Goal: Check status

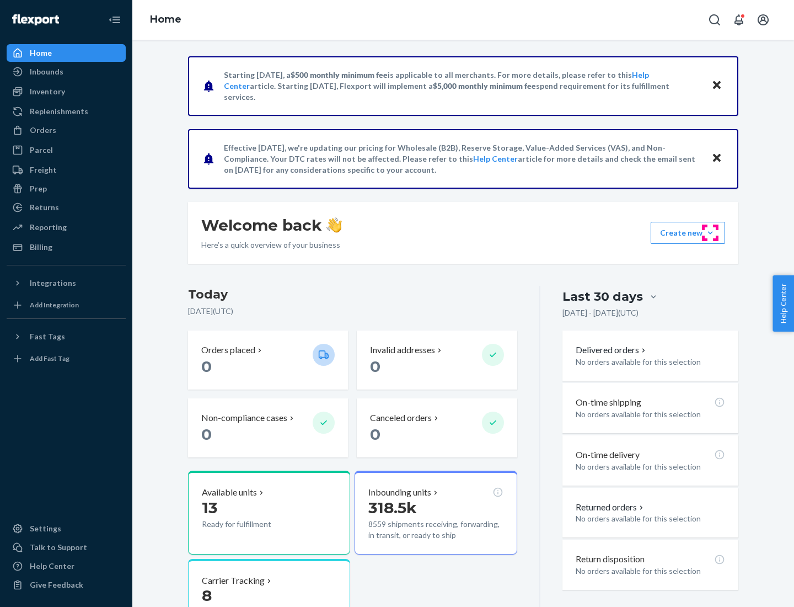
click at [711, 233] on button "Create new Create new inbound Create new order Create new product" at bounding box center [688, 233] width 74 height 22
click at [38, 189] on div "Prep" at bounding box center [38, 188] width 17 height 11
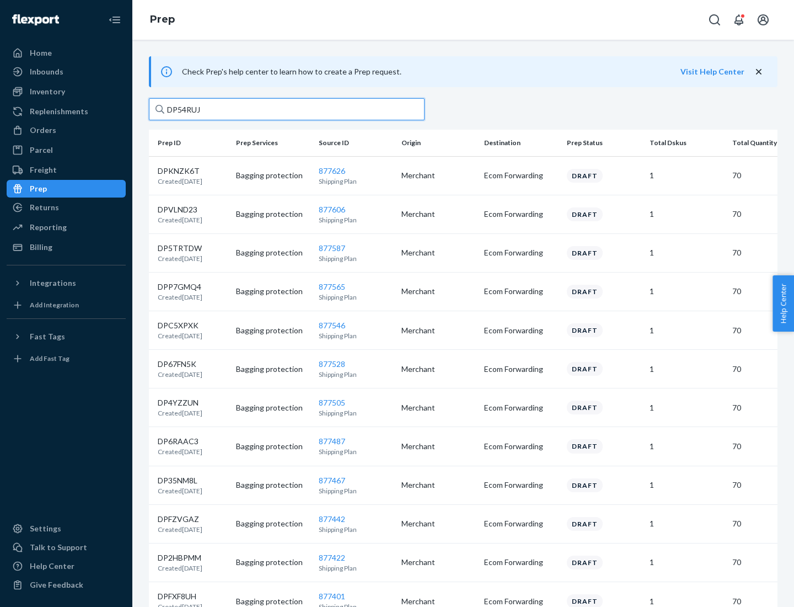
type input "DP54RUJL"
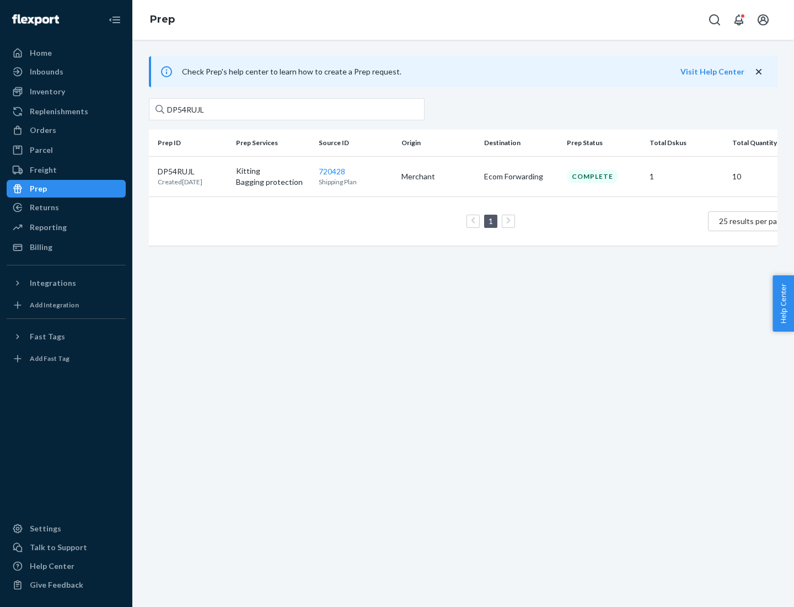
click at [193, 170] on p "DP54RUJL" at bounding box center [180, 171] width 45 height 11
